Goal: Entertainment & Leisure: Consume media (video, audio)

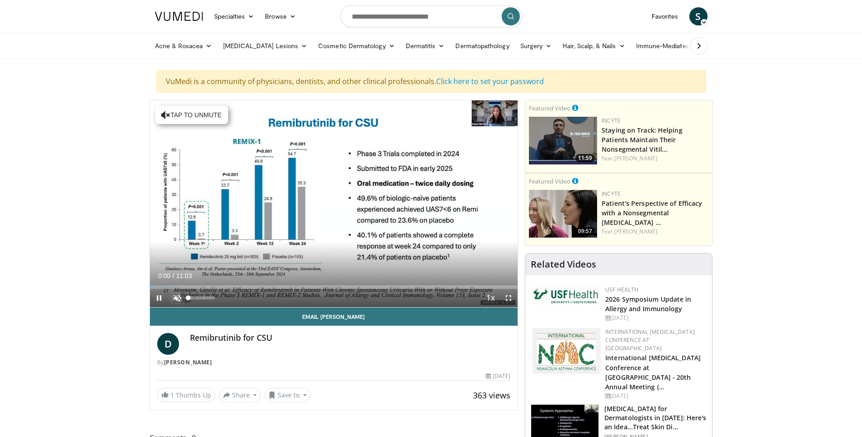
click at [177, 296] on span "Video Player" at bounding box center [177, 298] width 18 height 18
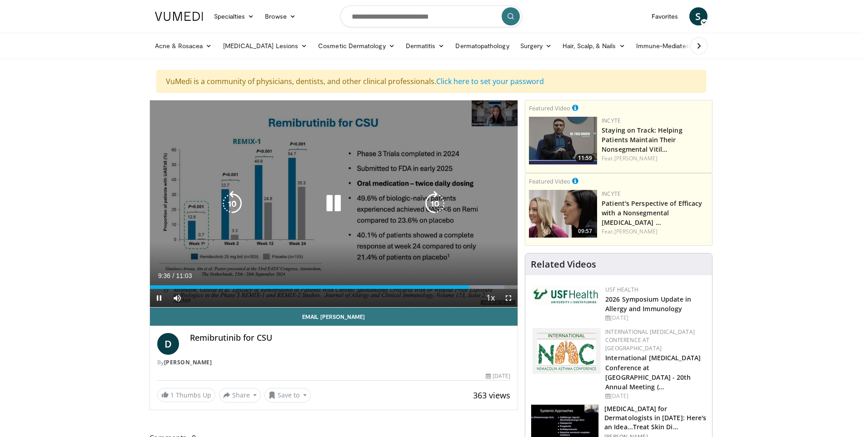
click at [336, 202] on icon "Video Player" at bounding box center [333, 203] width 25 height 25
